Goal: Transaction & Acquisition: Obtain resource

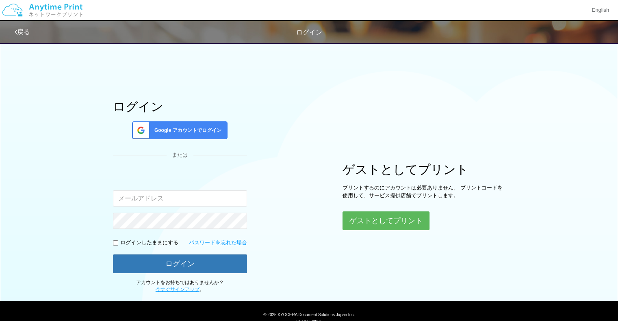
click at [202, 127] on span "Google アカウントでログイン" at bounding box center [186, 130] width 70 height 7
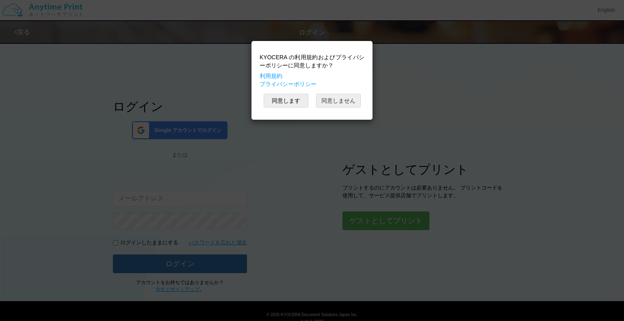
click at [340, 101] on button "同意しません" at bounding box center [338, 101] width 45 height 14
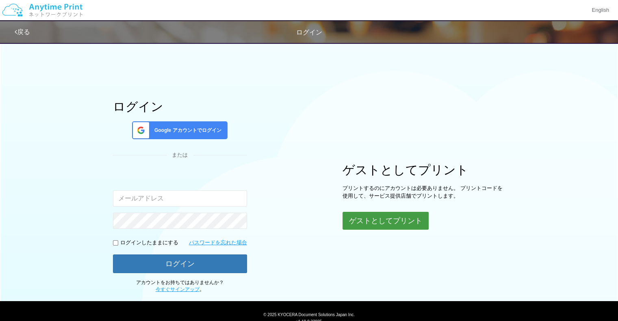
click at [389, 221] on button "ゲストとしてプリント" at bounding box center [385, 221] width 86 height 18
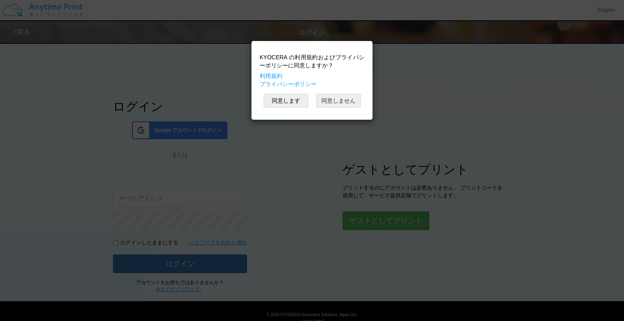
click at [348, 101] on button "同意しません" at bounding box center [338, 101] width 45 height 14
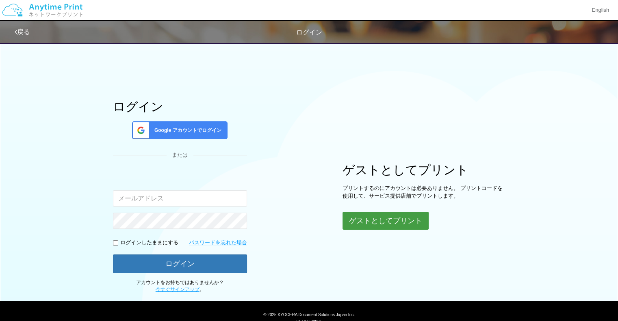
click at [414, 221] on button "ゲストとしてプリント" at bounding box center [385, 221] width 86 height 18
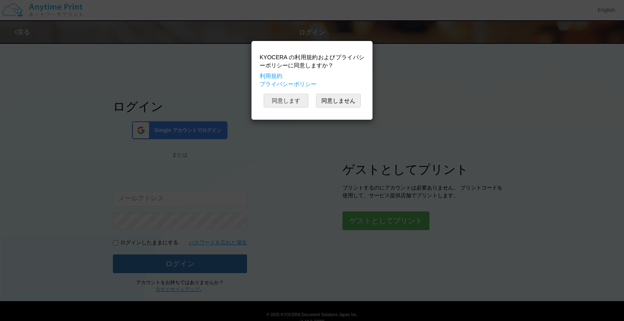
click at [287, 102] on button "同意します" at bounding box center [286, 101] width 45 height 14
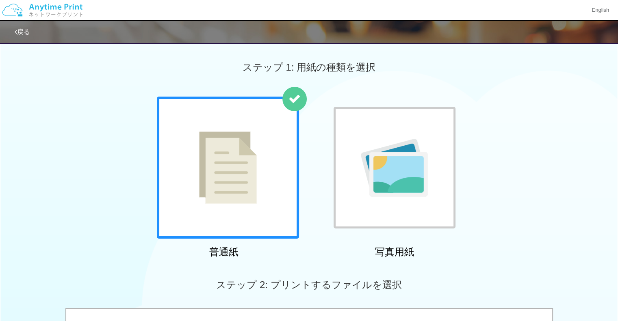
click at [246, 181] on img at bounding box center [228, 168] width 58 height 72
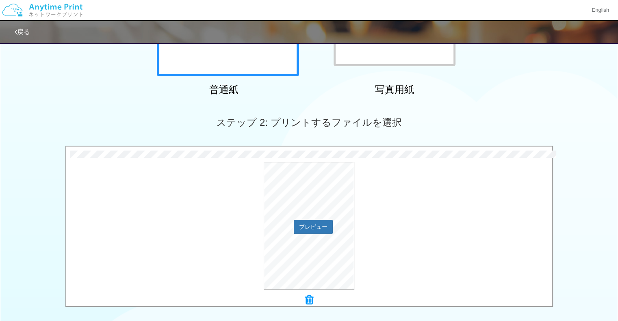
scroll to position [244, 0]
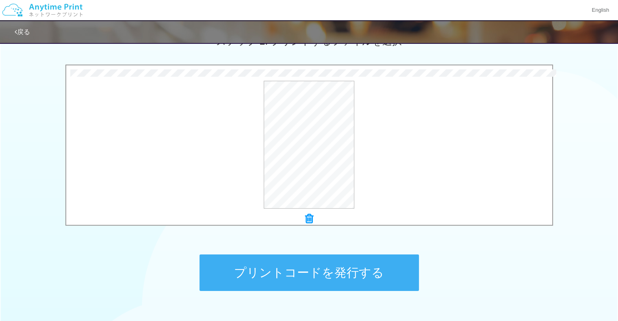
click at [351, 265] on button "プリントコードを発行する" at bounding box center [308, 273] width 219 height 37
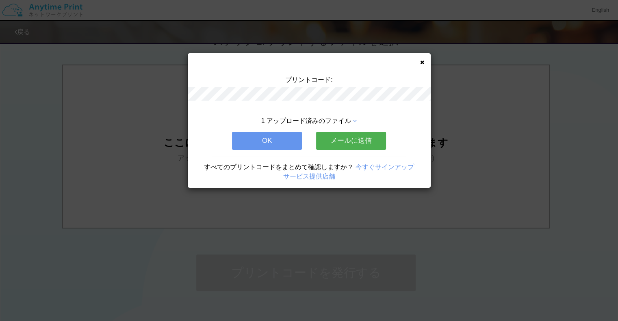
scroll to position [0, 0]
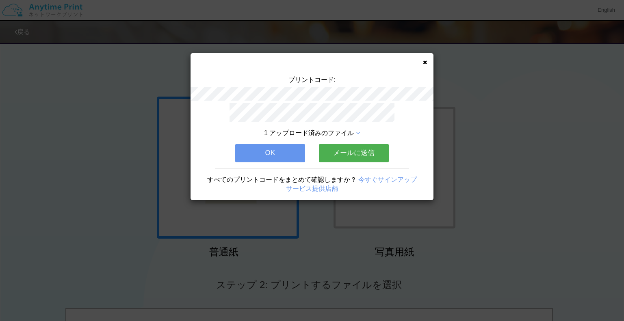
click at [287, 149] on button "OK" at bounding box center [270, 153] width 70 height 18
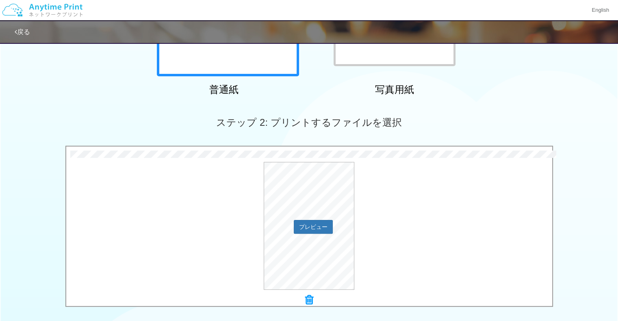
scroll to position [284, 0]
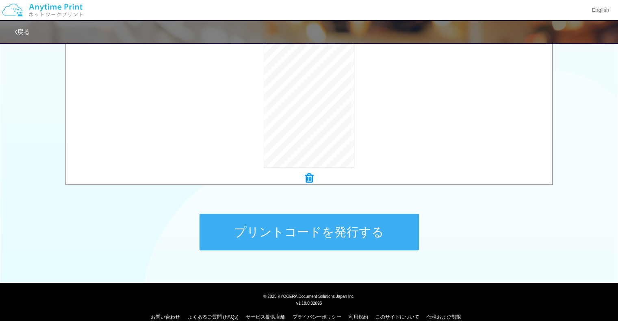
click at [332, 238] on button "プリントコードを発行する" at bounding box center [308, 232] width 219 height 37
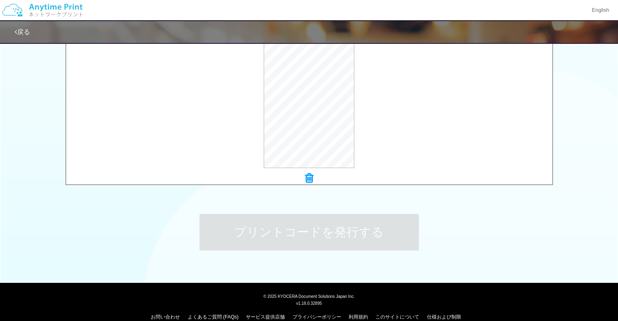
scroll to position [0, 0]
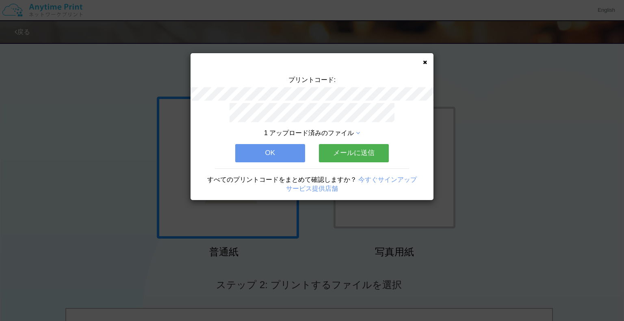
click at [284, 145] on button "OK" at bounding box center [270, 153] width 70 height 18
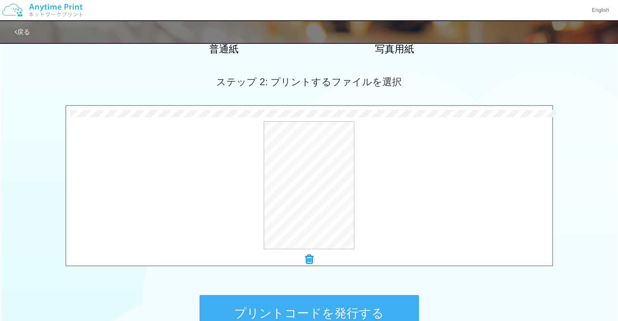
scroll to position [296, 0]
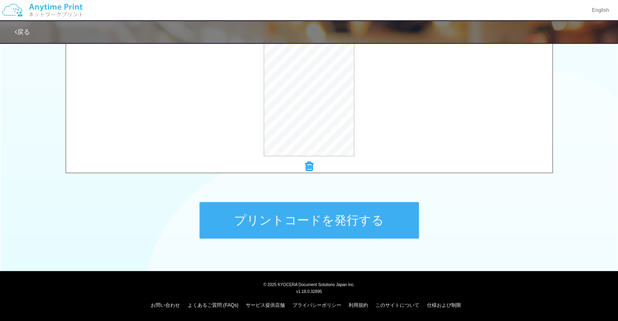
click at [273, 216] on button "プリントコードを発行する" at bounding box center [308, 220] width 219 height 37
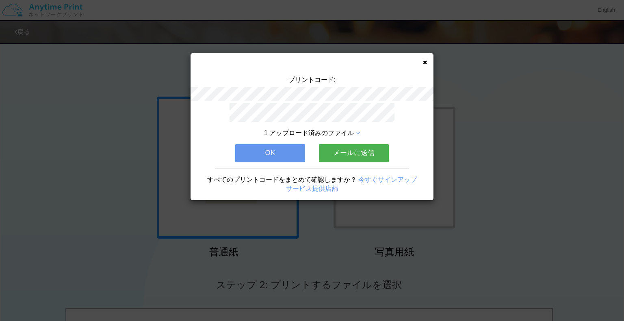
click at [397, 176] on link "今すぐサインアップ" at bounding box center [387, 179] width 58 height 7
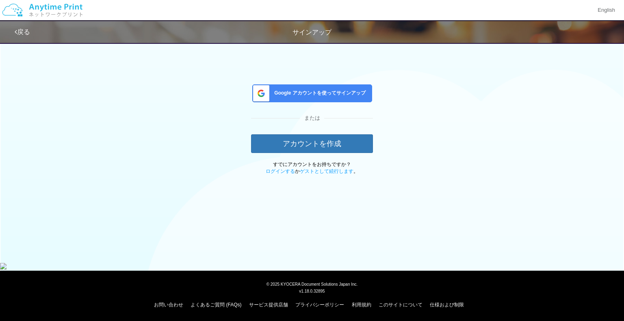
click at [336, 93] on span "Google アカウントを使ってサインアップ" at bounding box center [318, 93] width 95 height 7
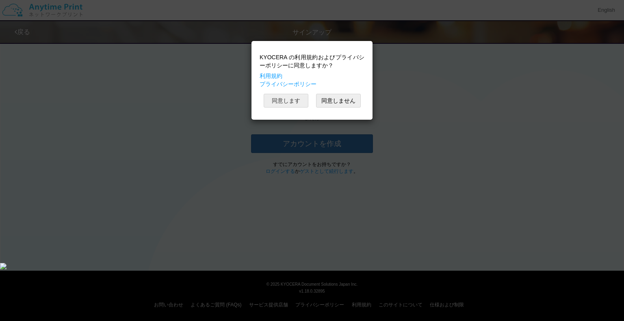
click at [279, 102] on button "同意します" at bounding box center [286, 101] width 45 height 14
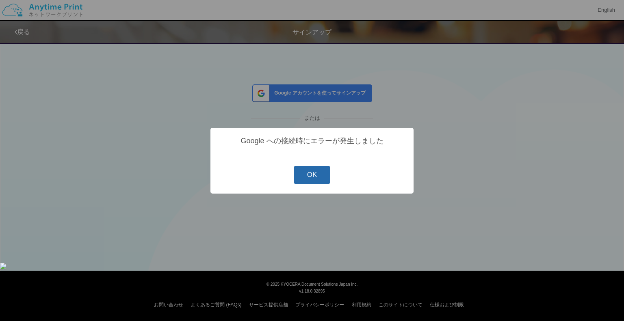
click at [317, 171] on button "OK" at bounding box center [312, 175] width 36 height 18
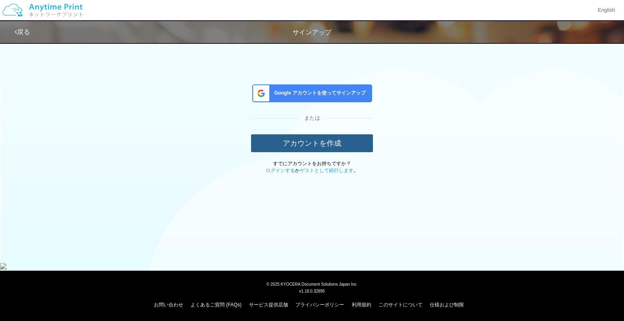
drag, startPoint x: 324, startPoint y: 141, endPoint x: 410, endPoint y: 134, distance: 86.0
click at [410, 134] on div "Google アカウントを使ってサインアップ または アカウントを作成 すでにアカウントをお持ちですか？ ログインする か ゲストとして続行します 。" at bounding box center [311, 106] width 475 height 136
click at [310, 145] on button "アカウントを作成" at bounding box center [312, 143] width 122 height 18
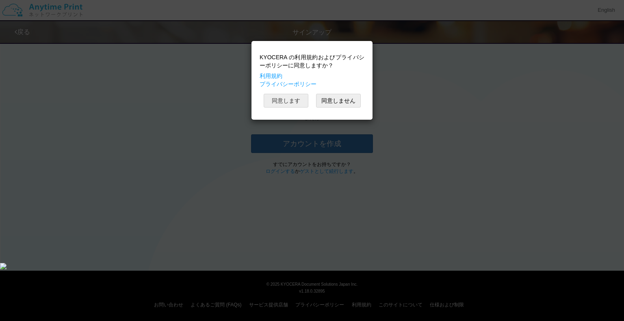
click at [291, 98] on button "同意します" at bounding box center [286, 101] width 45 height 14
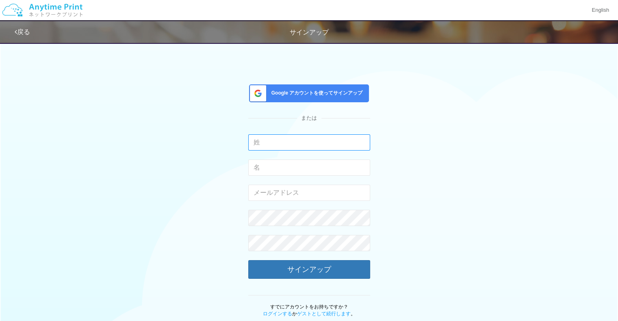
click at [291, 141] on input "text" at bounding box center [309, 142] width 122 height 16
type input "[PERSON_NAME]"
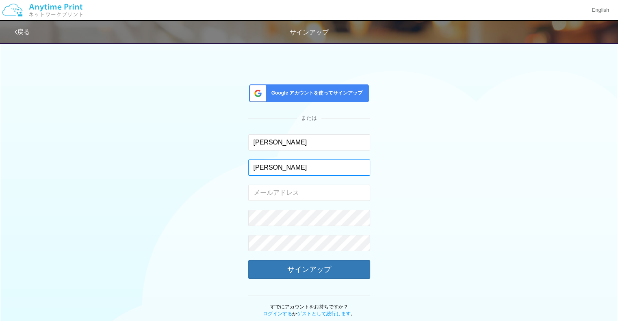
type input "[PERSON_NAME]"
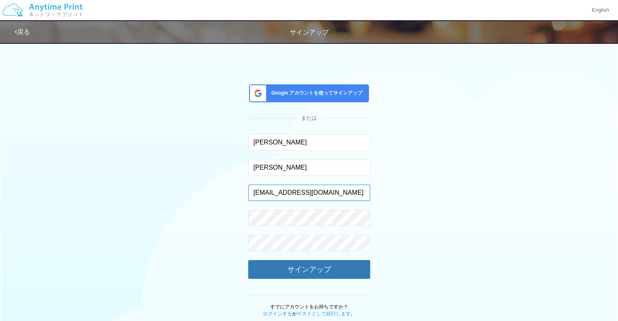
type input "[EMAIL_ADDRESS][DOMAIN_NAME]"
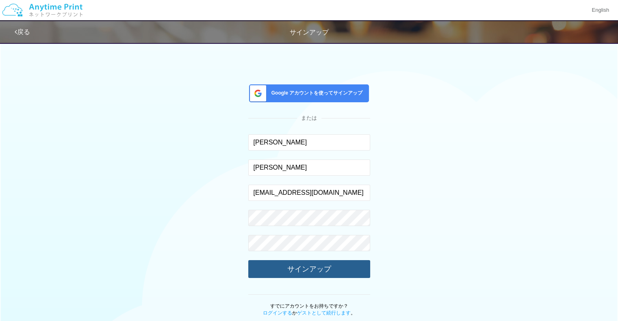
click at [322, 265] on button "サインアップ" at bounding box center [309, 269] width 122 height 18
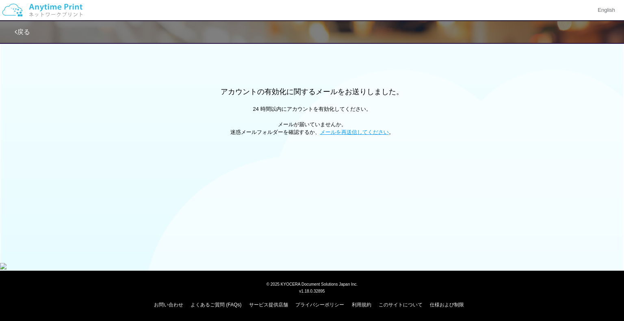
click at [52, 8] on img at bounding box center [42, 10] width 86 height 28
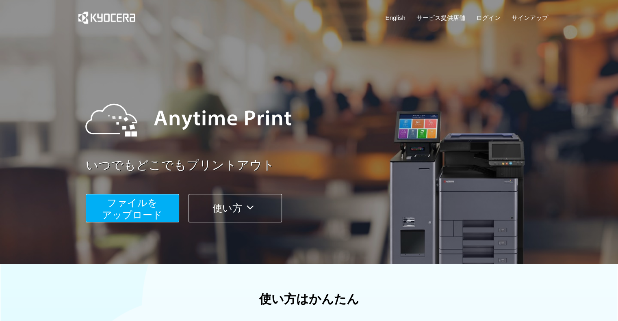
click at [251, 208] on icon at bounding box center [250, 207] width 16 height 12
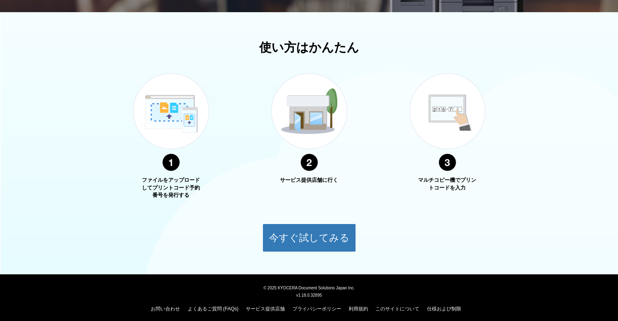
scroll to position [255, 0]
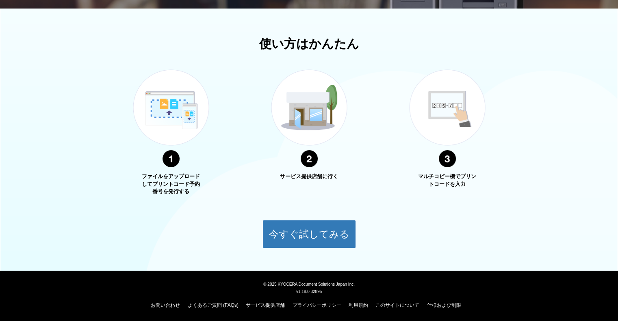
click at [224, 309] on div "お問い合わせ よくあるご質問 (FAQs) サービス提供店舗 プライバシーポリシー 利用規約 このサイトについて 仕様および制限" at bounding box center [309, 303] width 608 height 16
click at [223, 305] on link "よくあるご質問 (FAQs)" at bounding box center [213, 306] width 51 height 6
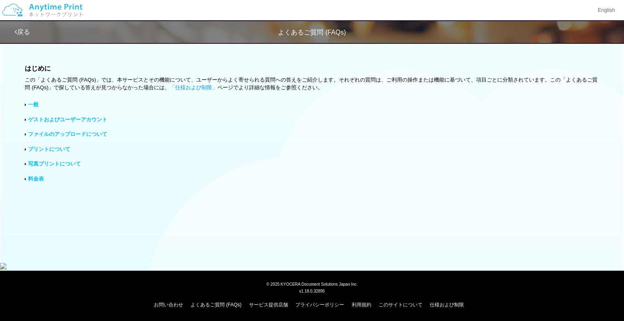
click at [82, 134] on link "ファイルのアップロードについて" at bounding box center [67, 134] width 79 height 6
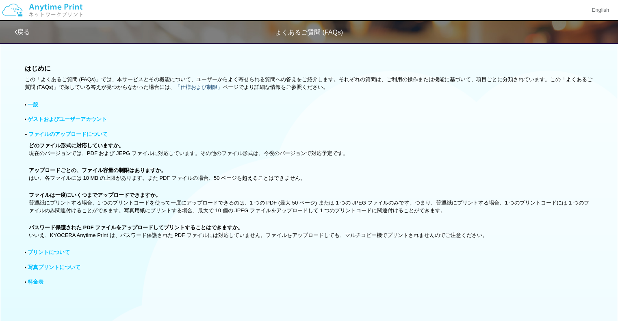
click at [211, 84] on link "「仕様および制限」" at bounding box center [199, 87] width 48 height 6
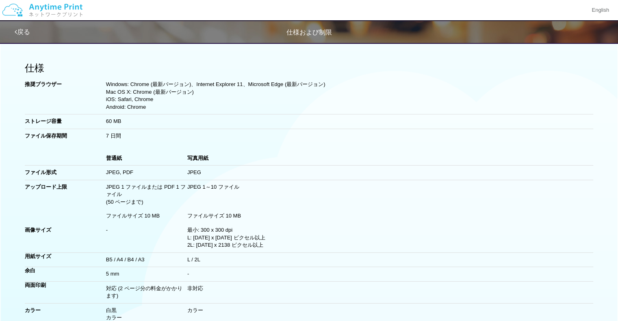
scroll to position [122, 0]
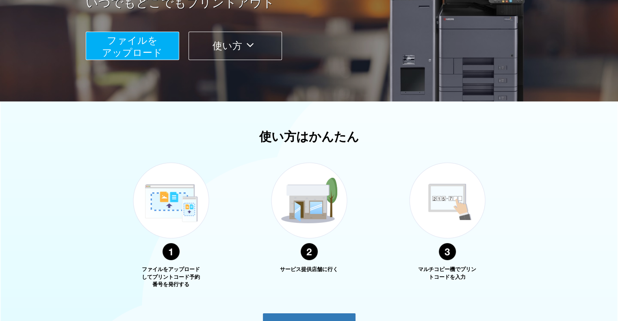
scroll to position [255, 0]
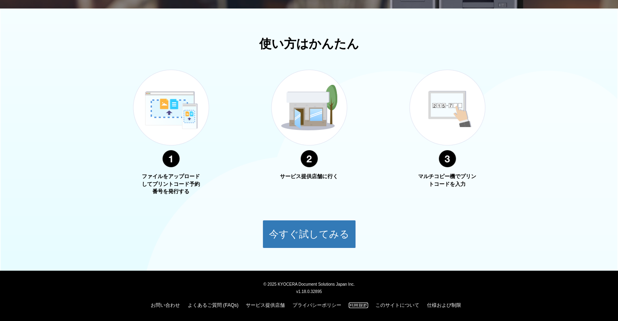
click at [361, 307] on link "利用規約" at bounding box center [357, 306] width 19 height 6
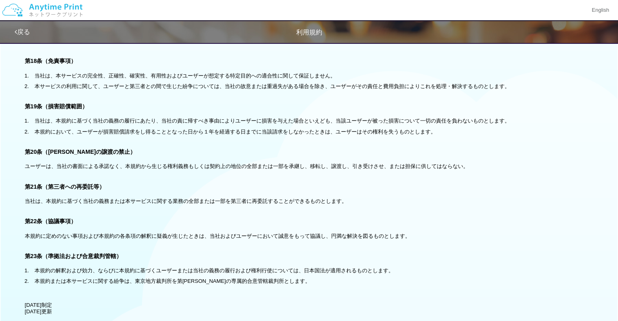
scroll to position [1531, 0]
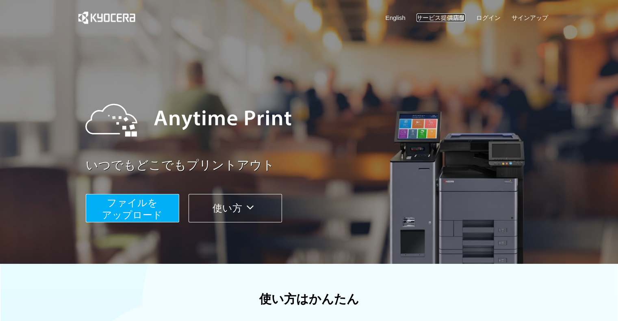
click at [448, 14] on link "サービス提供店舗" at bounding box center [440, 17] width 49 height 9
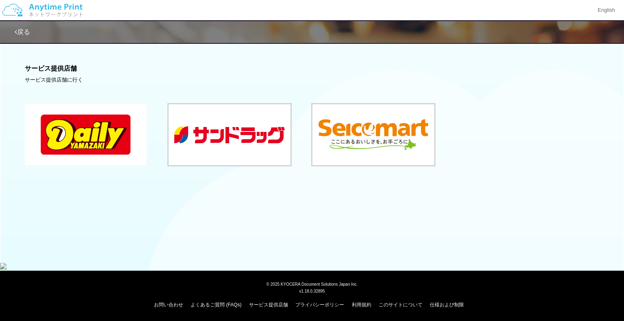
click at [116, 128] on button at bounding box center [86, 134] width 122 height 61
click at [23, 28] on link "戻る" at bounding box center [22, 31] width 15 height 7
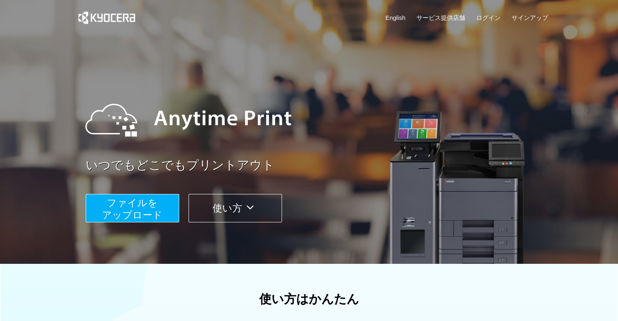
click at [154, 210] on span "ファイルを ​​アップロード" at bounding box center [132, 208] width 61 height 23
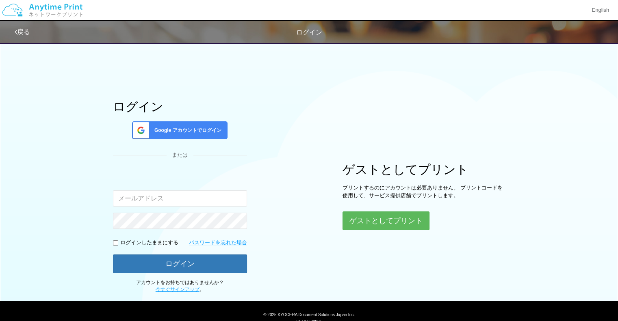
click at [463, 193] on p "プリントするのにアカウントは必要ありません。 プリントコードを使用して、サービス提供店舗でプリントします。" at bounding box center [423, 191] width 162 height 15
